Goal: Task Accomplishment & Management: Use online tool/utility

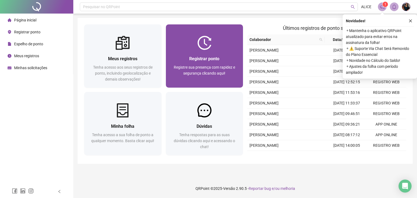
click at [202, 67] on span "Registre sua presença com rapidez e segurança clicando aqui!" at bounding box center [204, 70] width 61 height 10
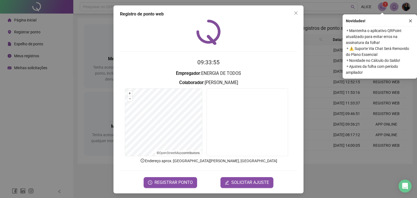
click at [164, 182] on span "REGISTRAR PONTO" at bounding box center [174, 183] width 38 height 7
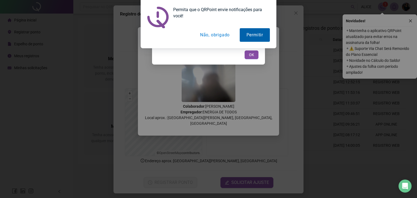
click at [261, 36] on button "Permitir" at bounding box center [255, 35] width 30 height 14
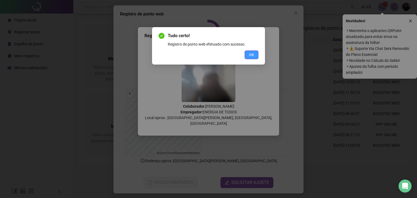
click at [253, 52] on span "OK" at bounding box center [251, 55] width 5 height 6
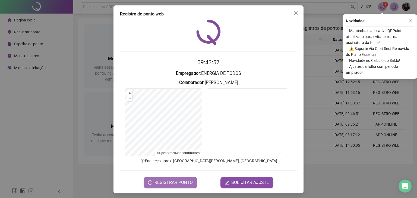
click at [184, 183] on span "REGISTRAR PONTO" at bounding box center [174, 183] width 38 height 7
